Goal: Task Accomplishment & Management: Use online tool/utility

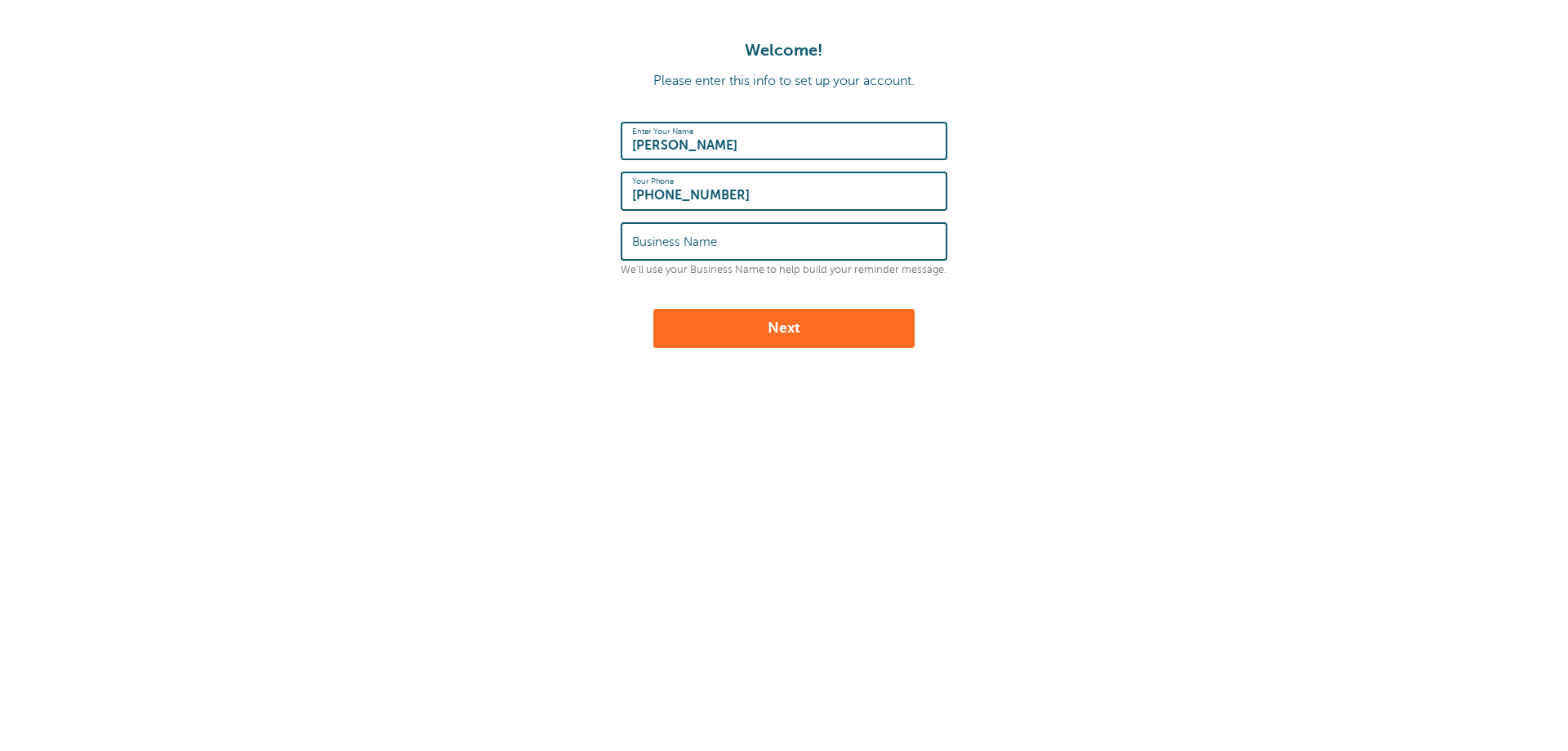
click at [727, 235] on input "Business Name" at bounding box center [784, 242] width 304 height 35
type input "شيليشلي"
click at [779, 327] on button "Next" at bounding box center [784, 328] width 261 height 40
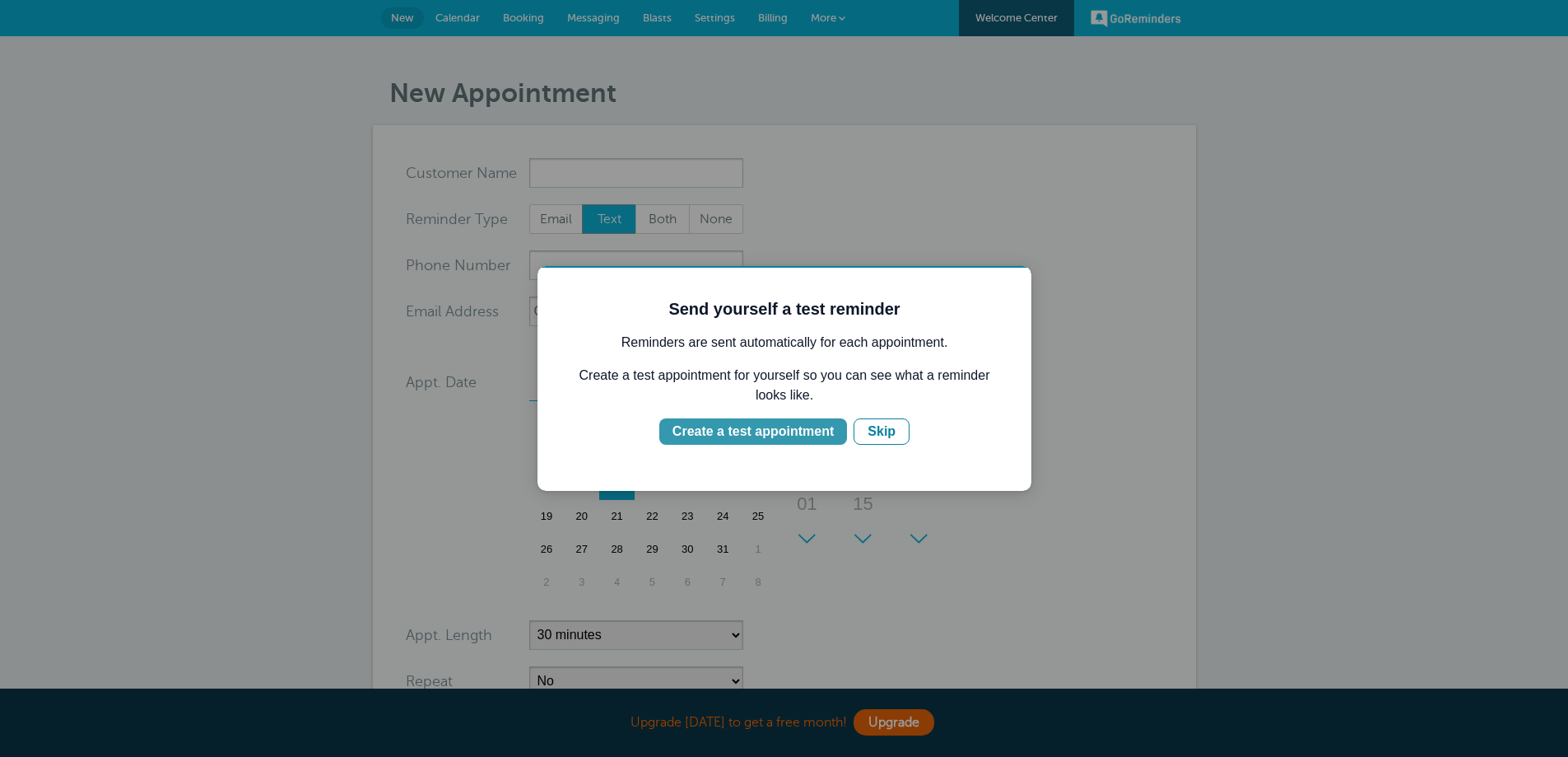
click at [746, 432] on div "Create a test appointment" at bounding box center [753, 432] width 162 height 19
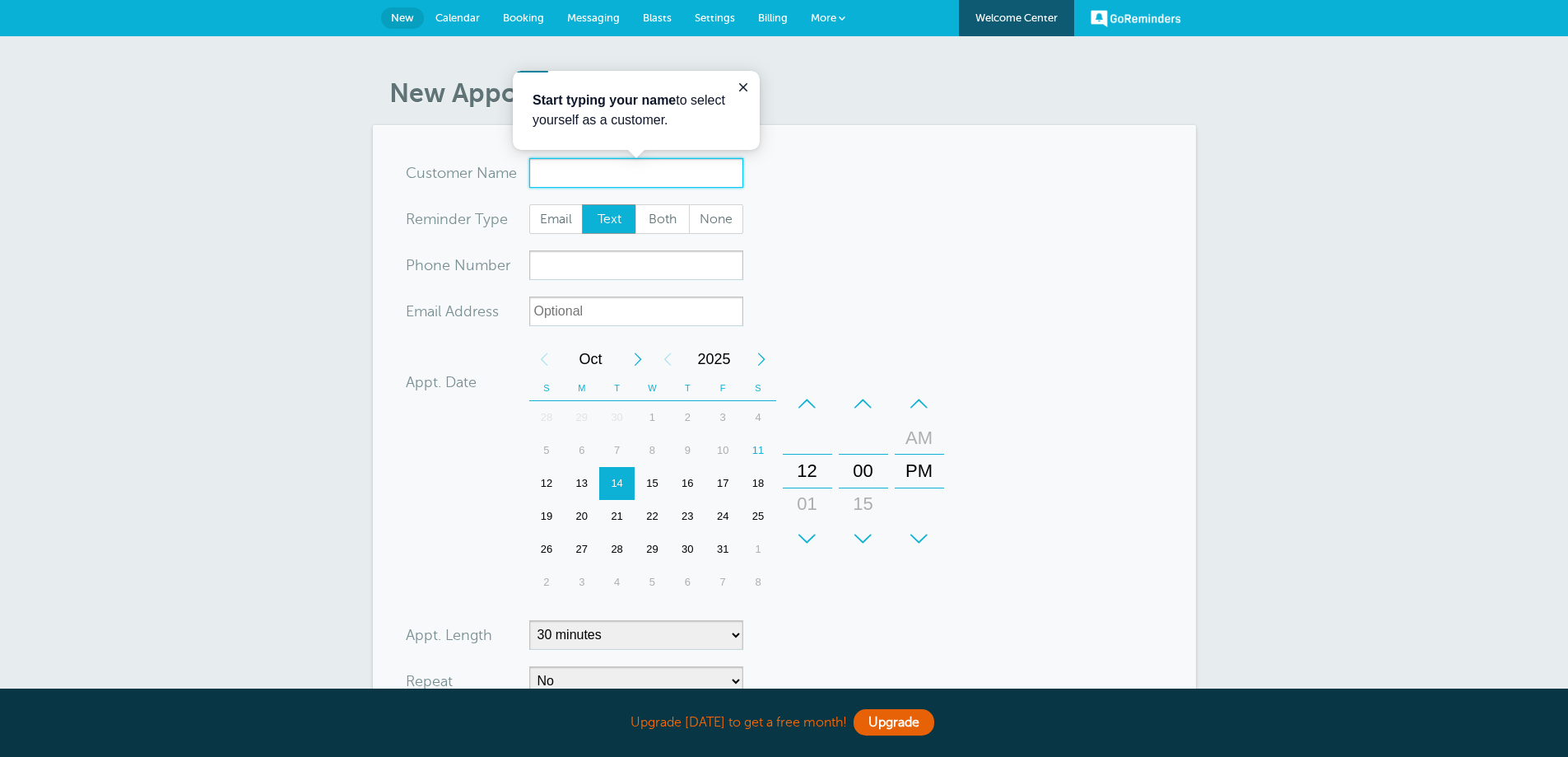
click at [591, 176] on input "x-no-autofill" at bounding box center [636, 172] width 214 height 29
drag, startPoint x: 590, startPoint y: 176, endPoint x: 379, endPoint y: 162, distance: 211.5
click at [379, 162] on section "You are creating a new customer. To use an existing customer select one from th…" at bounding box center [784, 495] width 823 height 740
type input "DSADG"
click at [579, 257] on input "xxx-no-autofill" at bounding box center [636, 265] width 214 height 29
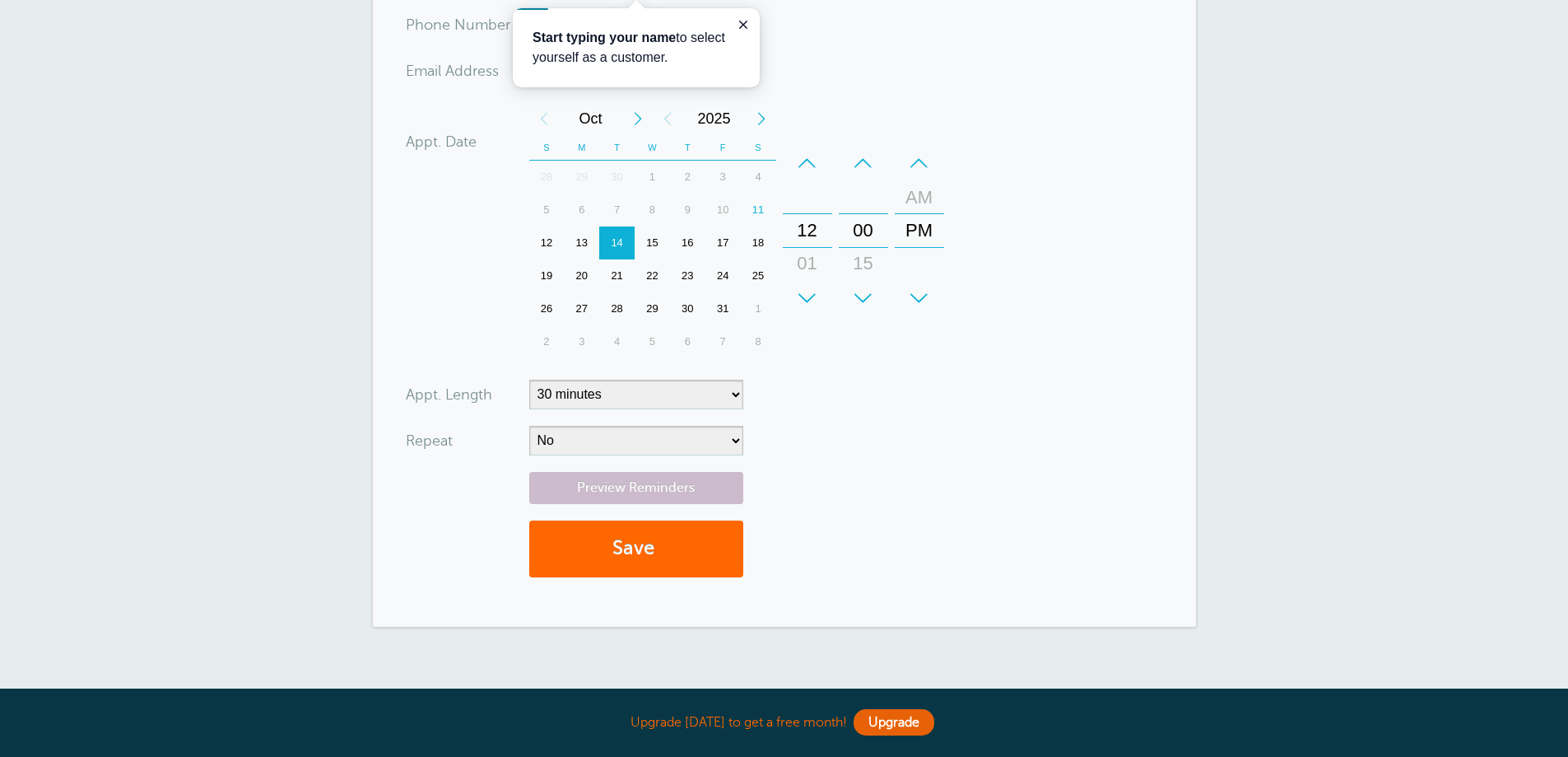
scroll to position [246, 0]
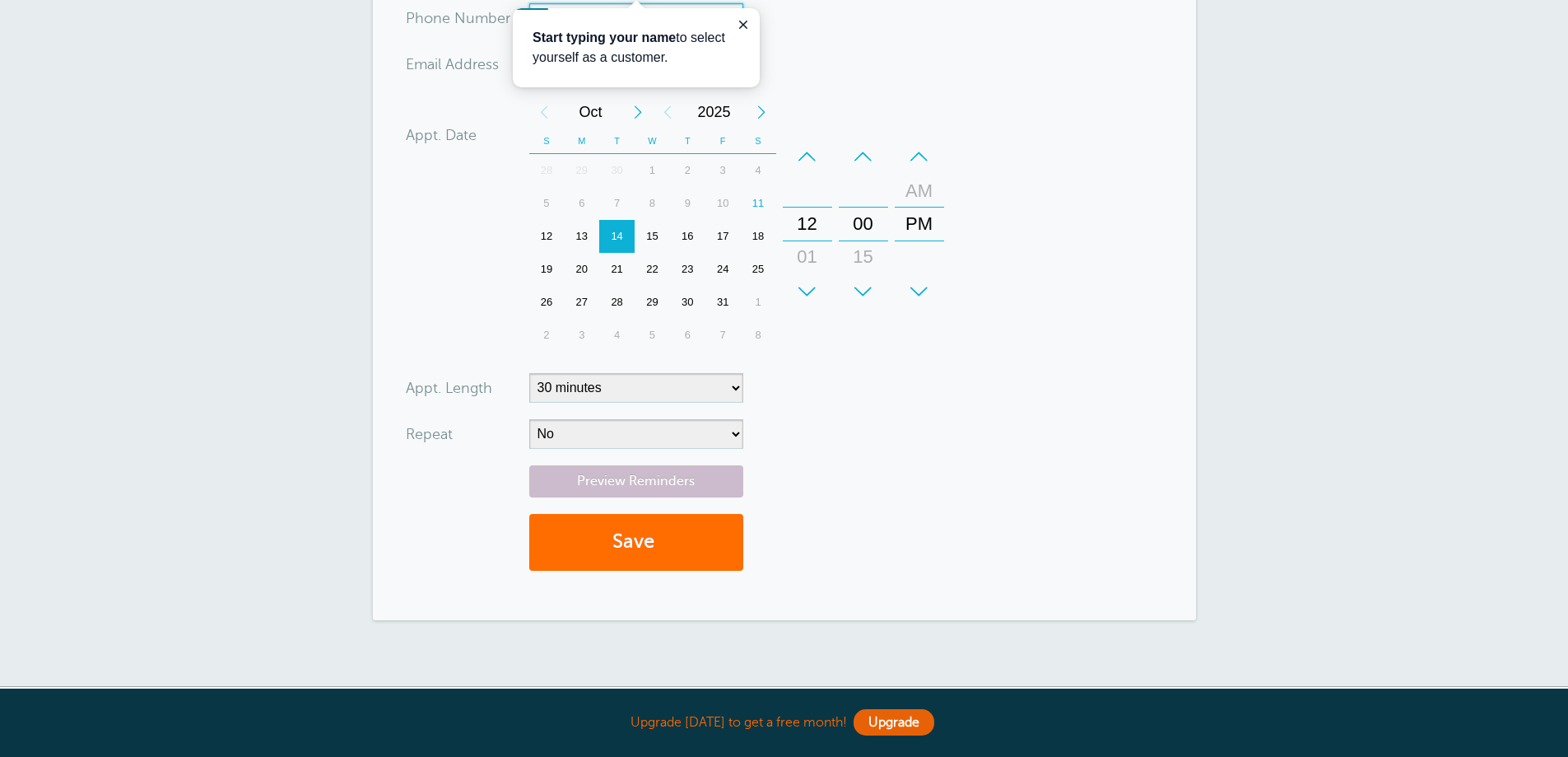
type input "+972566597158"
click at [635, 534] on button "Save" at bounding box center [636, 542] width 214 height 57
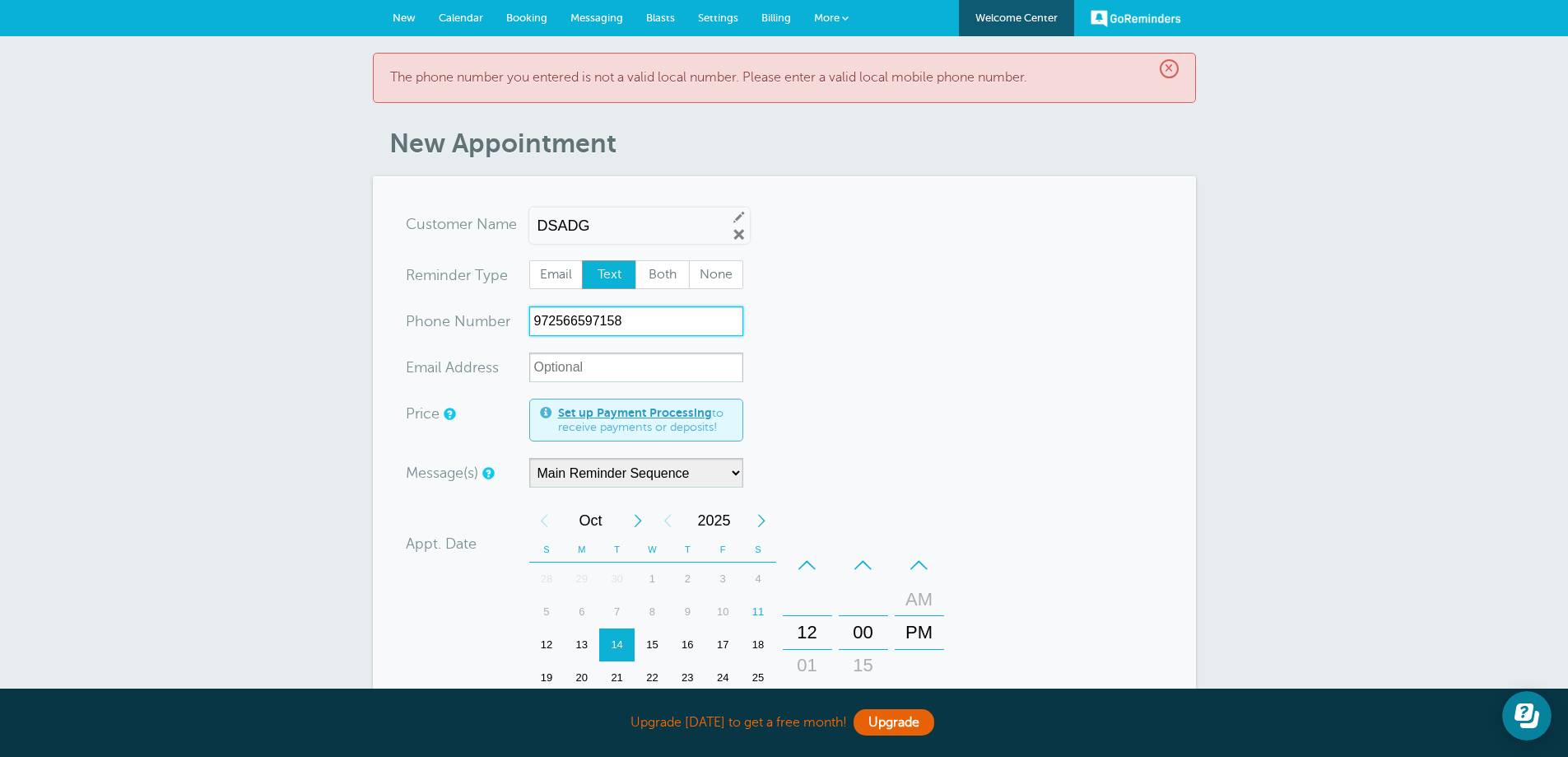
click at [646, 321] on input "972566597158" at bounding box center [636, 321] width 214 height 29
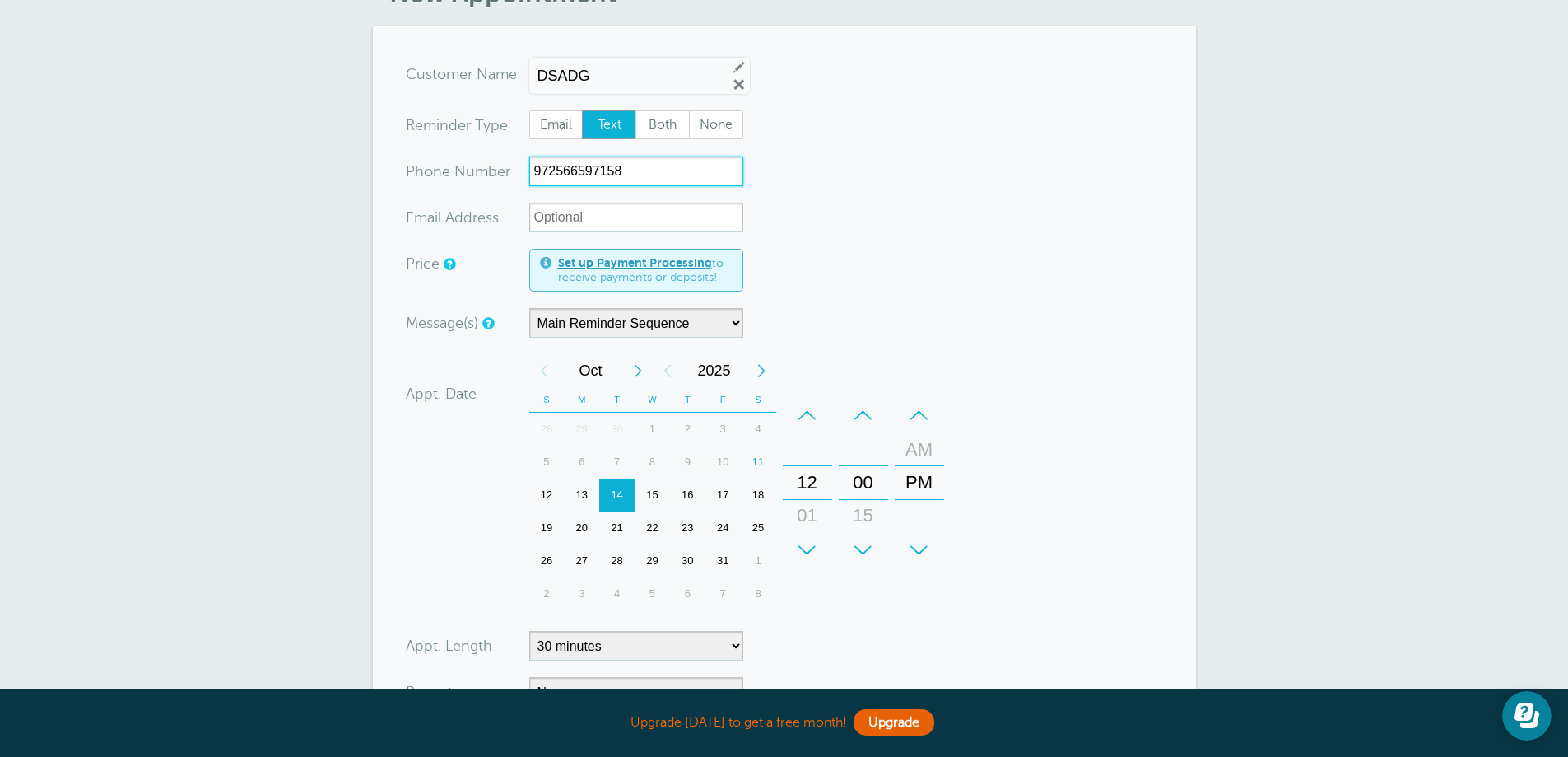
scroll to position [142, 0]
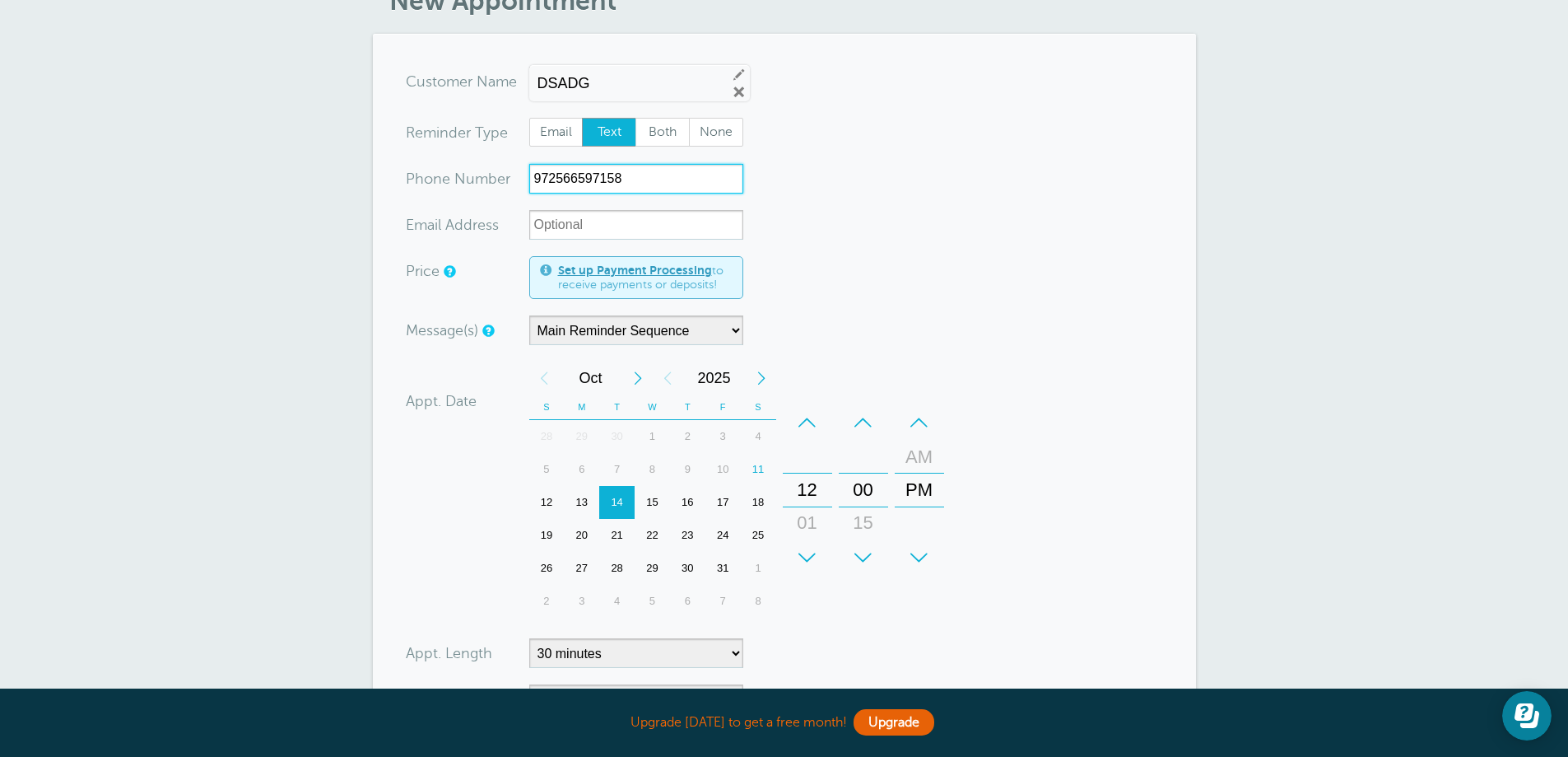
drag, startPoint x: 637, startPoint y: 181, endPoint x: 320, endPoint y: 168, distance: 317.3
click at [320, 168] on div "× The phone number you entered is not a valid local number. Please enter a vali…" at bounding box center [784, 439] width 1568 height 1091
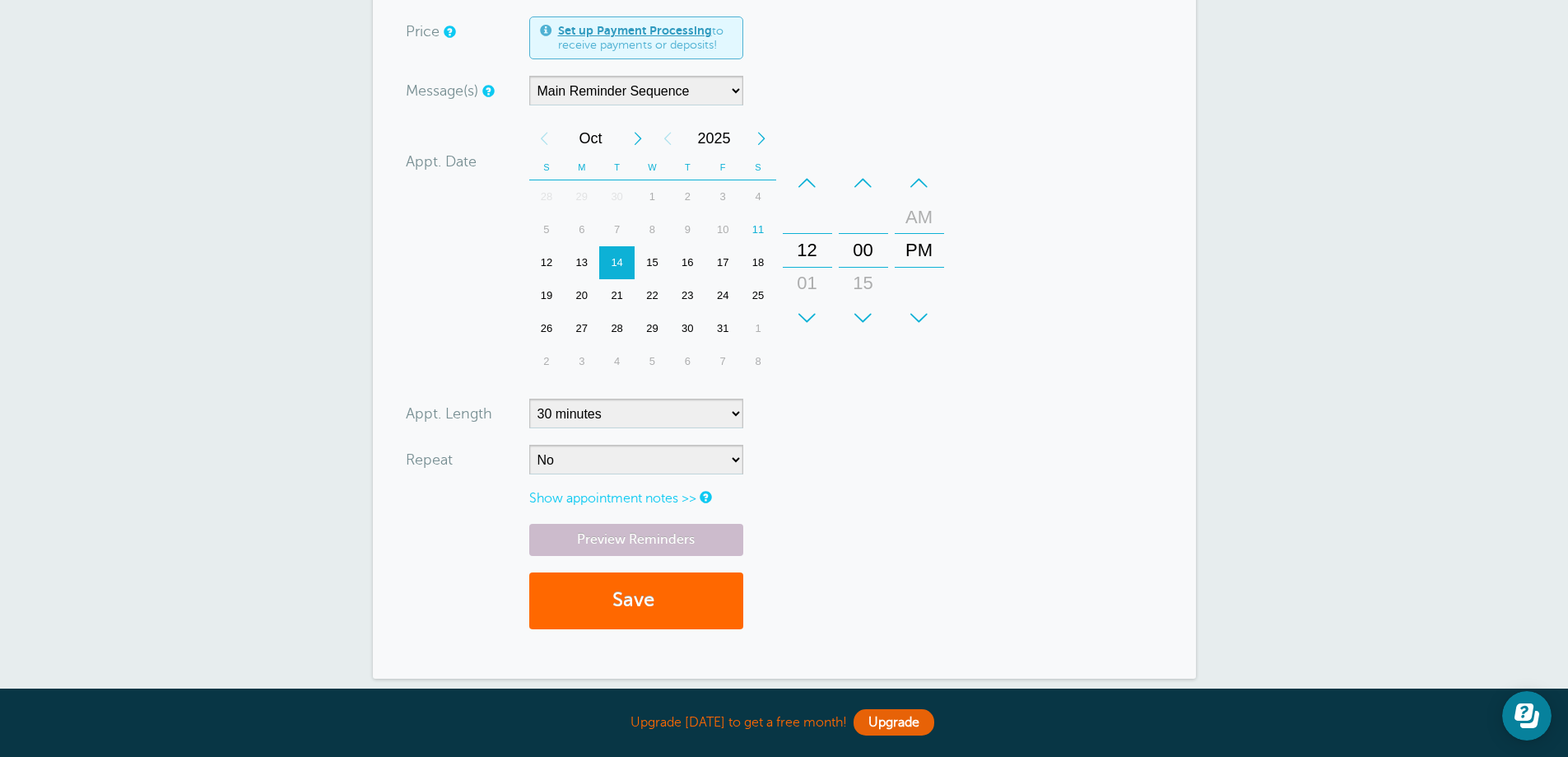
scroll to position [472, 0]
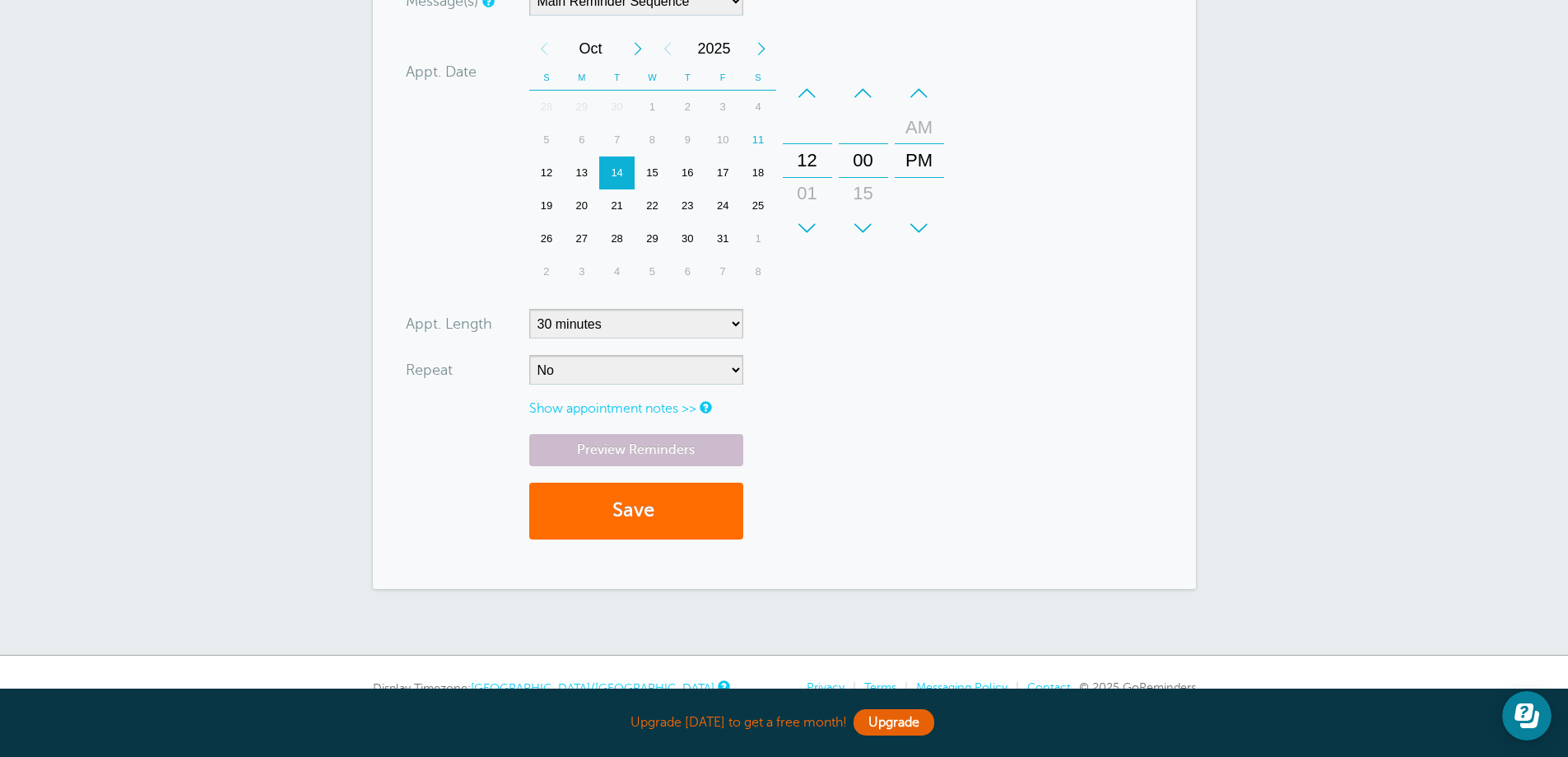
type input "599597158"
click at [668, 510] on button "Save" at bounding box center [636, 511] width 214 height 57
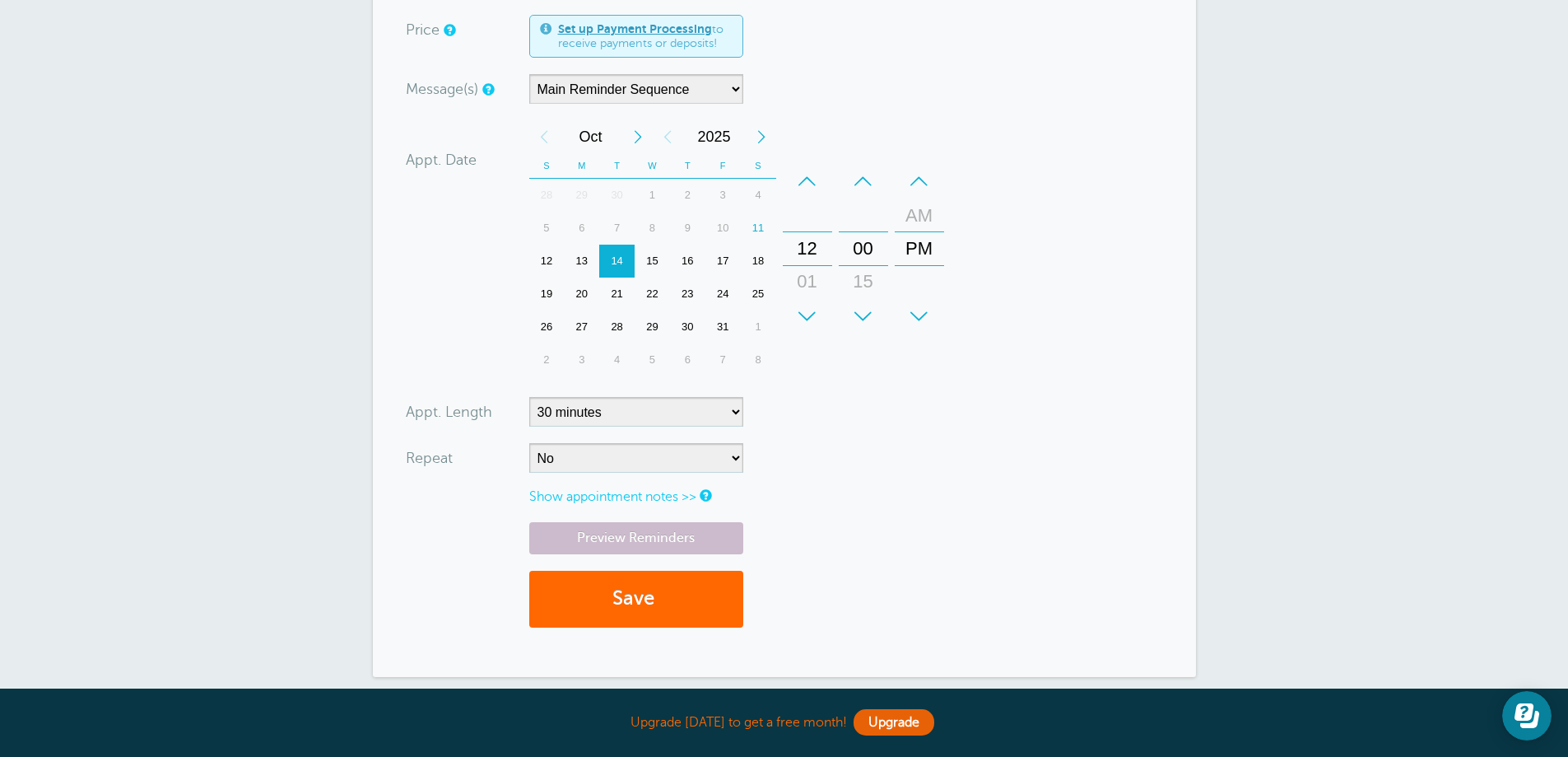
scroll to position [554, 0]
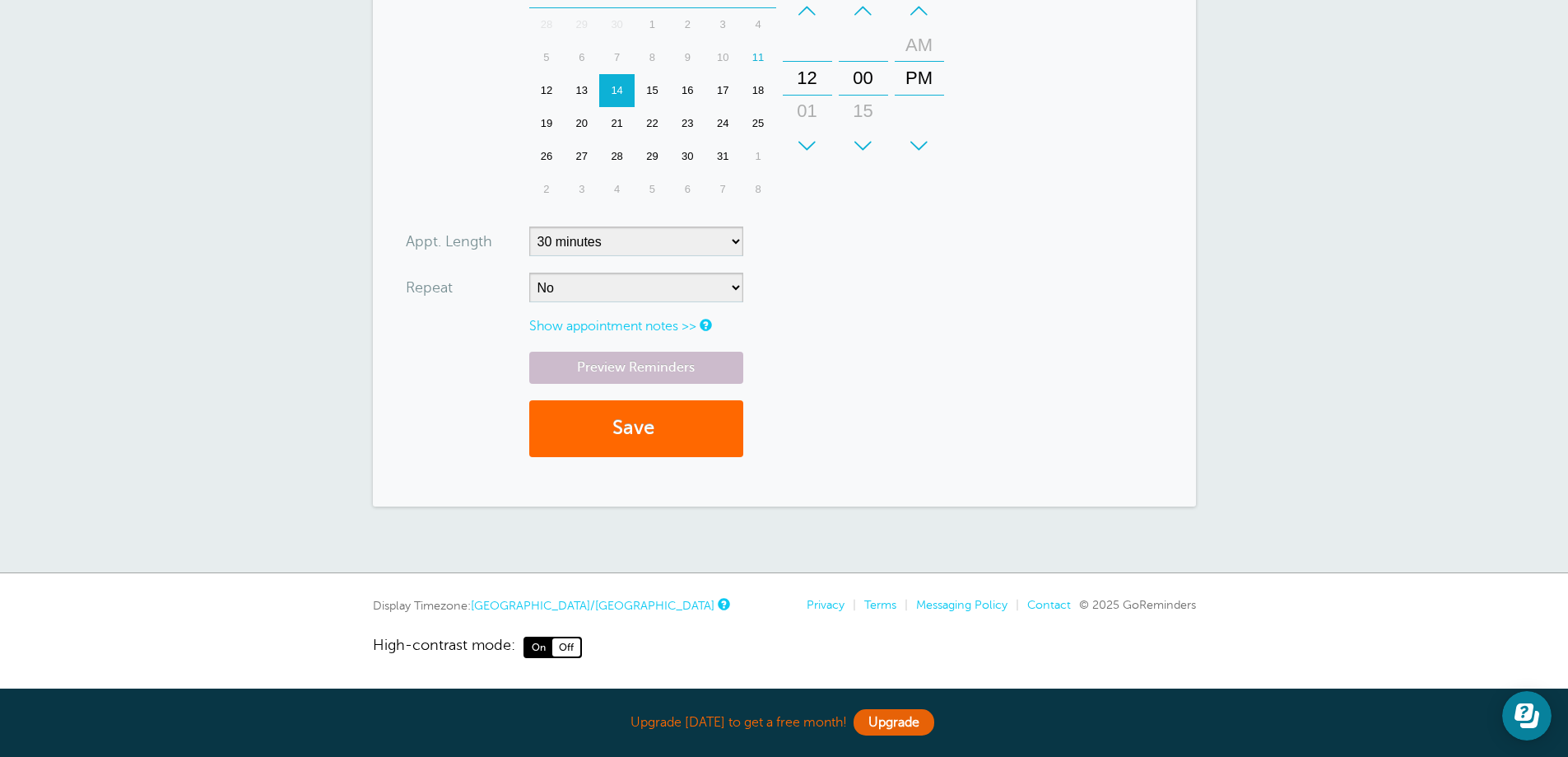
click at [532, 609] on link "[GEOGRAPHIC_DATA]/[GEOGRAPHIC_DATA]" at bounding box center [592, 605] width 243 height 14
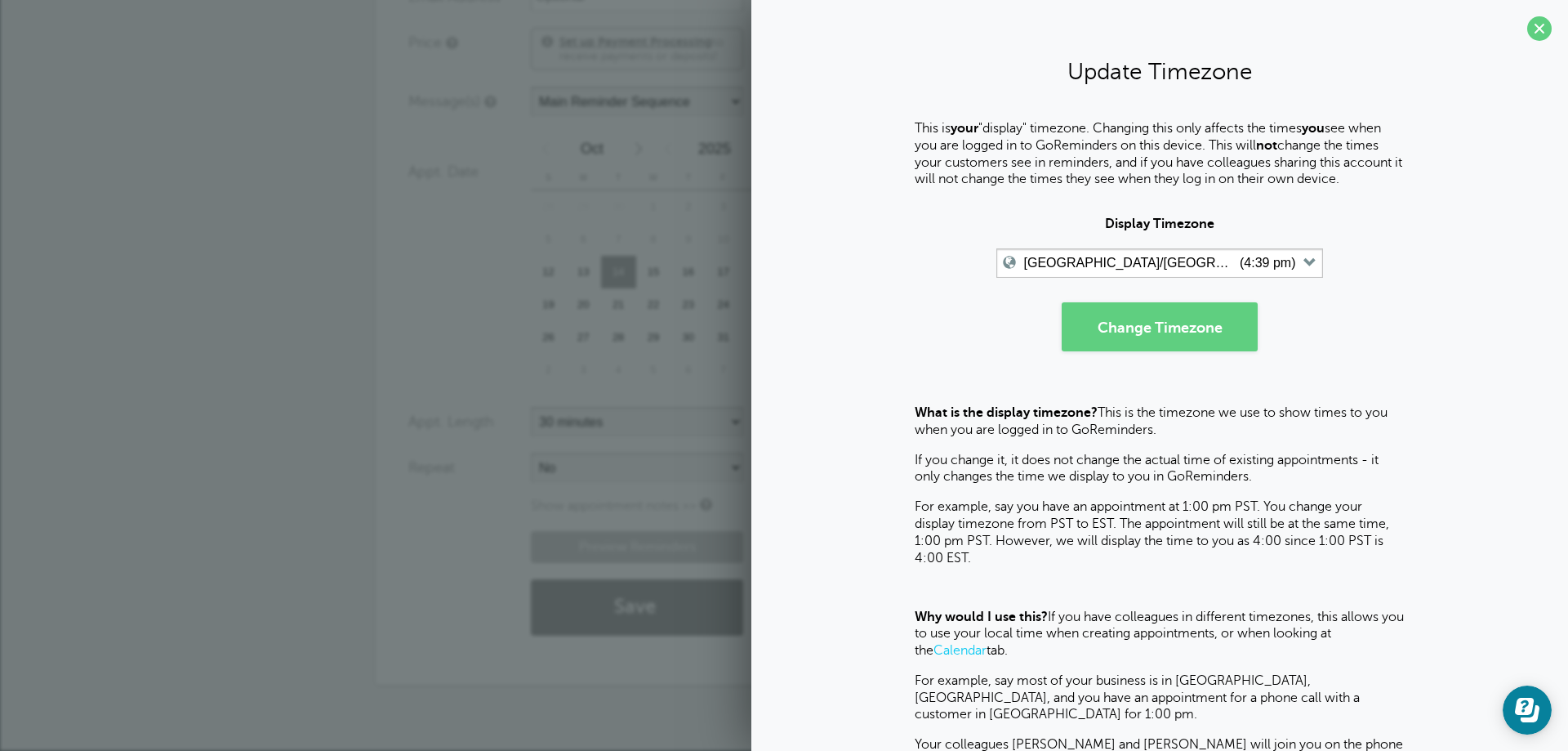
click at [528, 603] on div "Preview Reminders Save" at bounding box center [783, 591] width 751 height 121
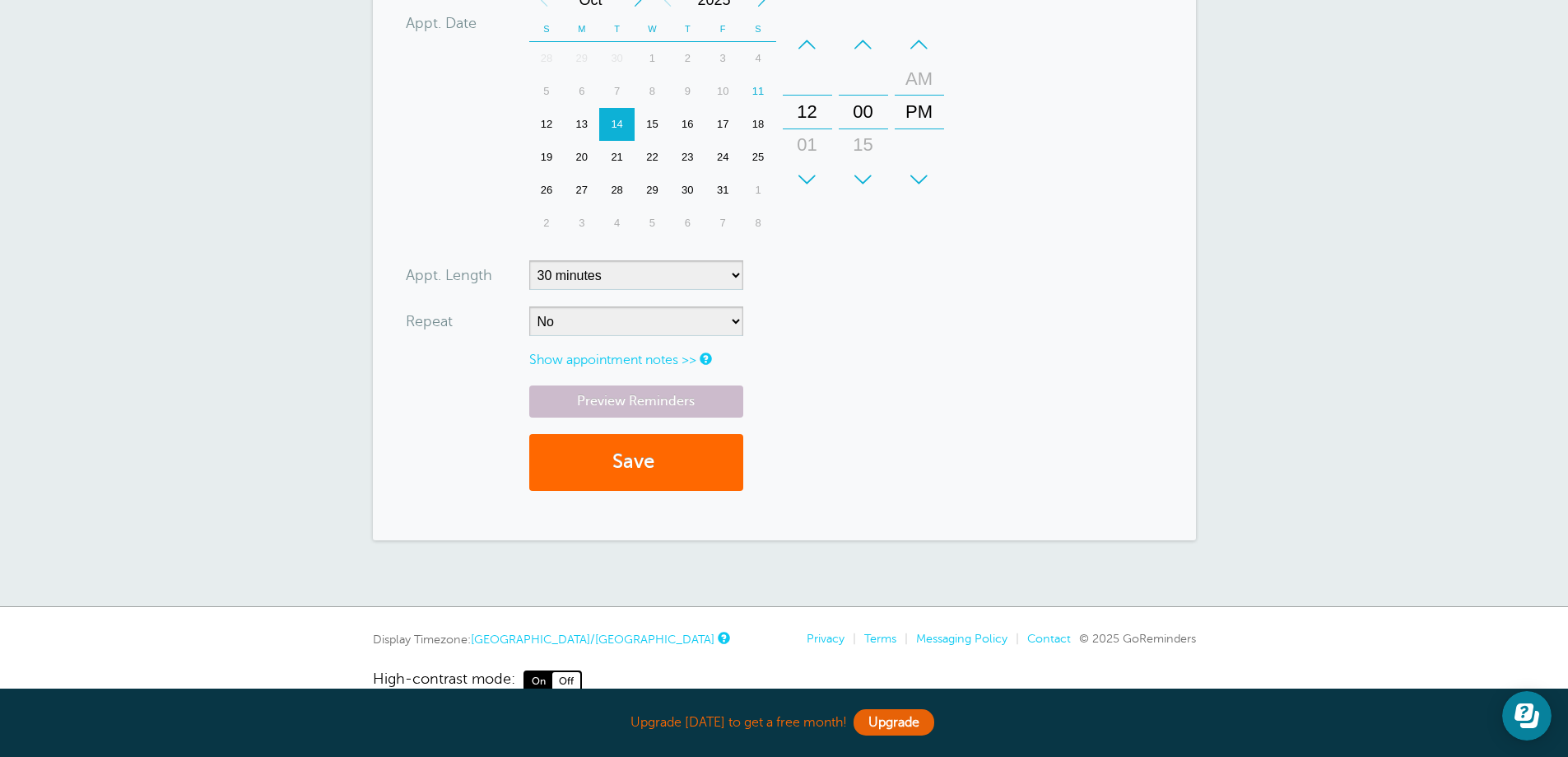
scroll to position [554, 0]
